Goal: Obtain resource: Download file/media

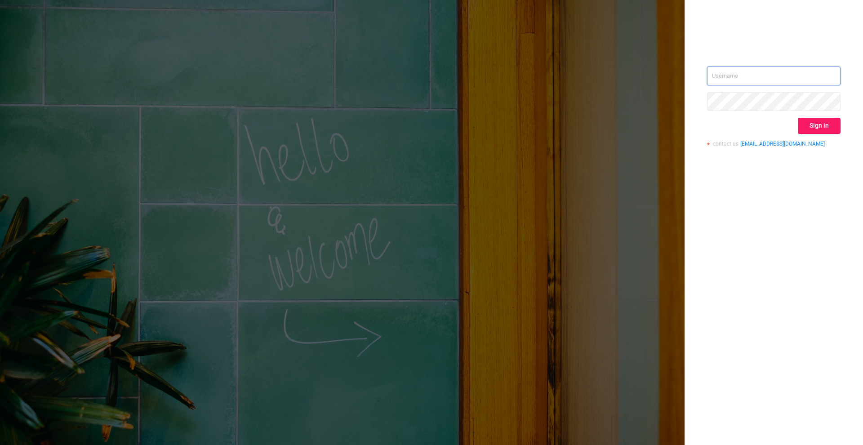
type input "martina.horkova@filmzie.com"
click at [823, 120] on button "Sign in" at bounding box center [819, 126] width 43 height 16
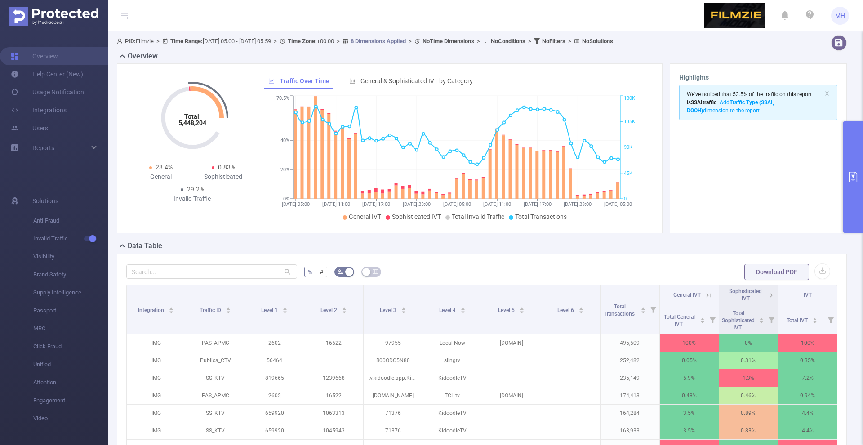
click at [817, 263] on div "Download PDF" at bounding box center [787, 272] width 86 height 18
click at [818, 269] on button "button" at bounding box center [823, 271] width 16 height 16
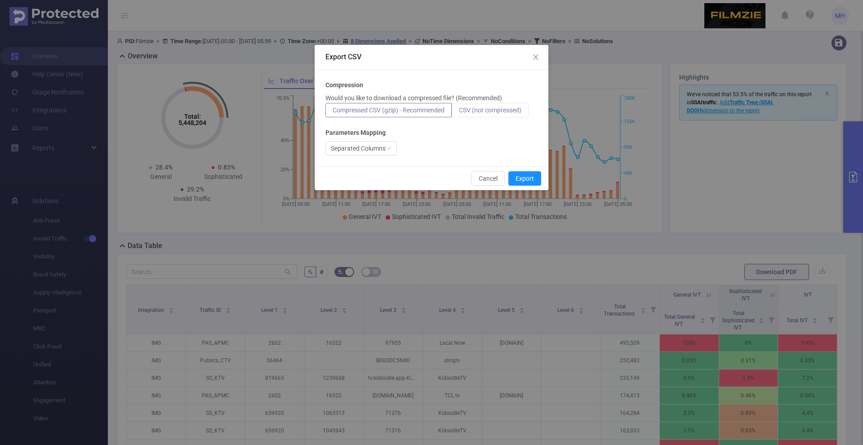
click at [497, 112] on span "CSV (not compressed)" at bounding box center [490, 110] width 62 height 7
click at [459, 112] on input "CSV (not compressed)" at bounding box center [459, 112] width 0 height 0
click at [518, 181] on button "Export" at bounding box center [524, 178] width 33 height 14
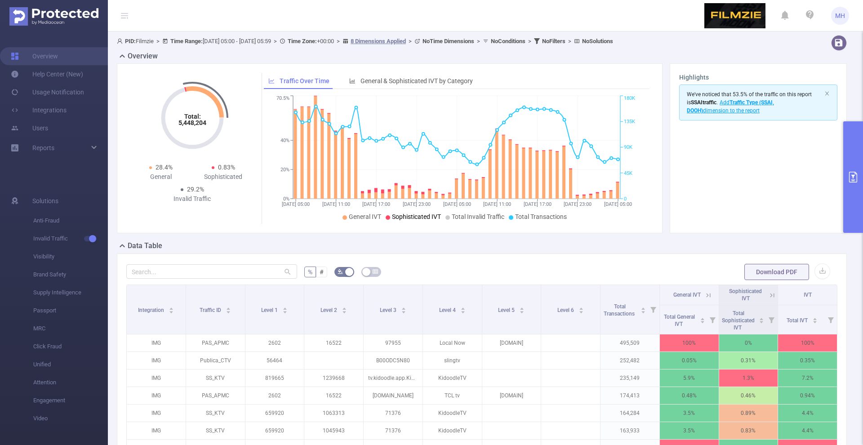
click at [859, 197] on button "primary" at bounding box center [853, 176] width 20 height 111
click at [856, 176] on icon "primary" at bounding box center [853, 177] width 8 height 11
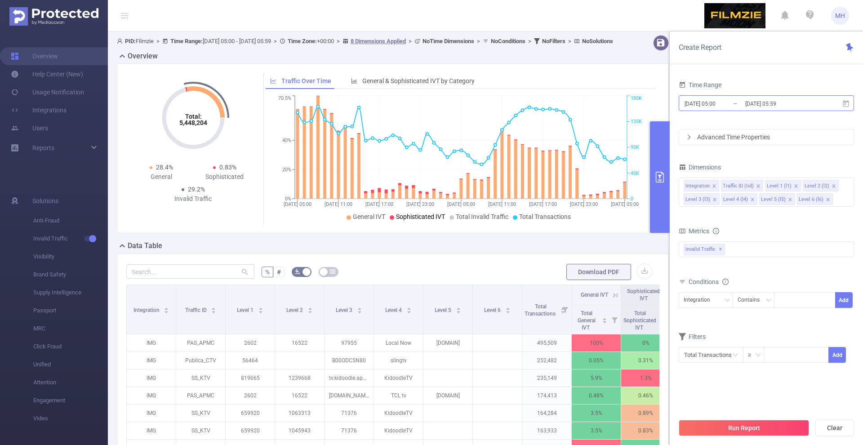
click at [707, 109] on input "[DATE] 05:00" at bounding box center [720, 104] width 73 height 12
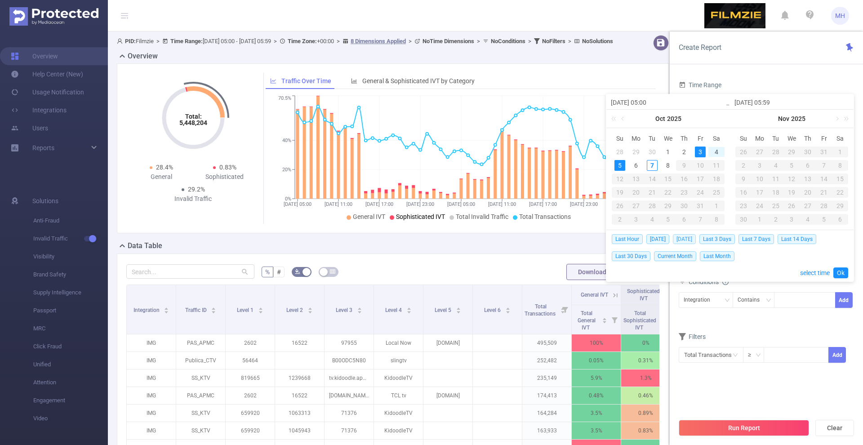
click at [690, 241] on span "Yesterday" at bounding box center [684, 239] width 23 height 10
type input "2025-10-06 00:00"
type input "2025-10-06 23:59"
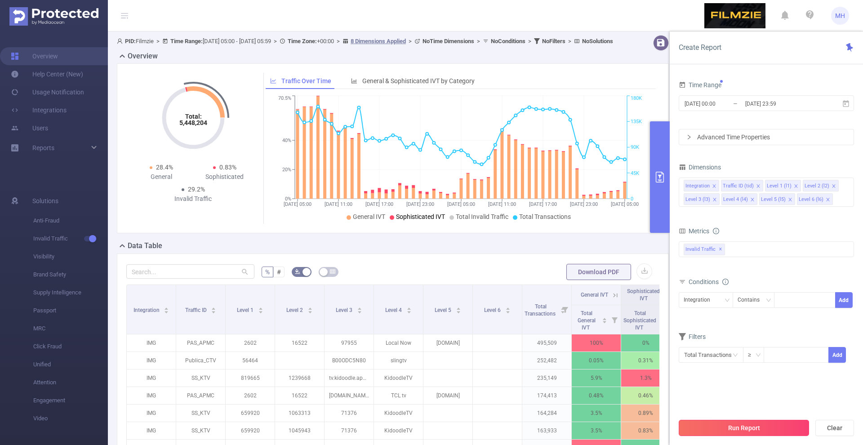
click at [723, 423] on button "Run Report" at bounding box center [744, 428] width 130 height 16
